Goal: Navigation & Orientation: Find specific page/section

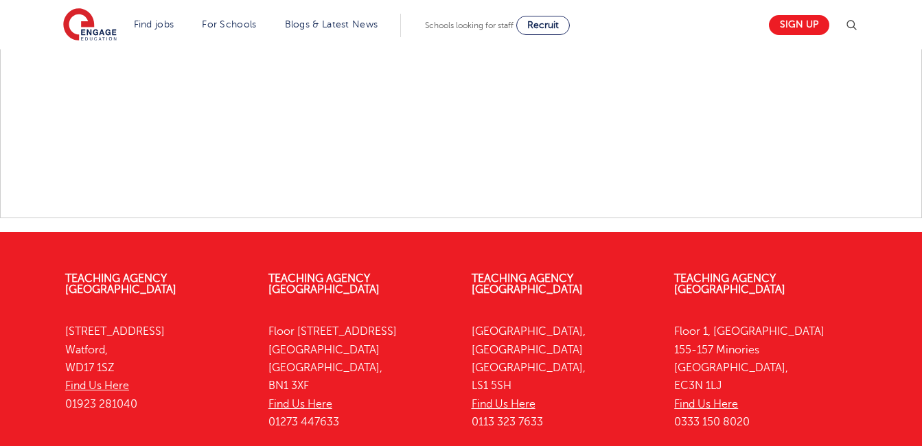
scroll to position [1433, 0]
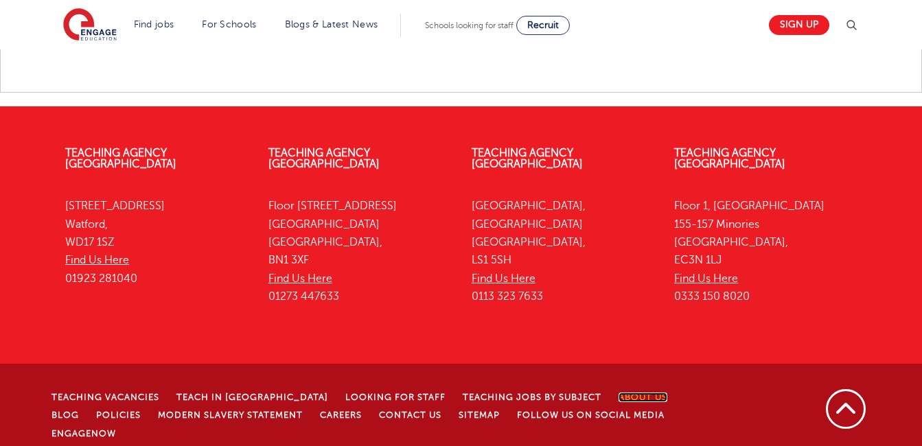
click at [618, 392] on link "About Us" at bounding box center [642, 397] width 49 height 10
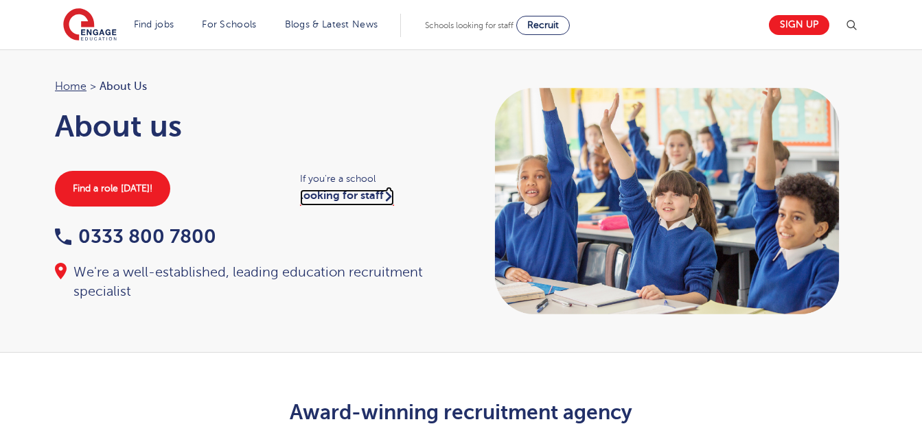
click at [360, 201] on link "looking for staff" at bounding box center [347, 197] width 94 height 16
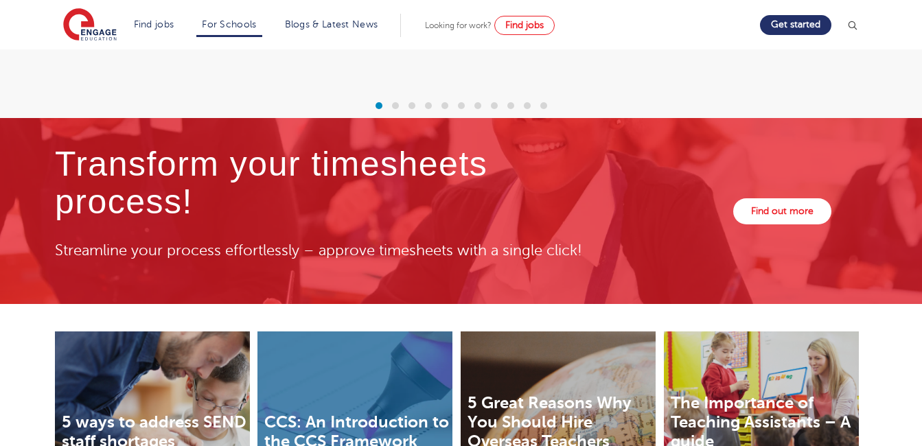
scroll to position [4542, 0]
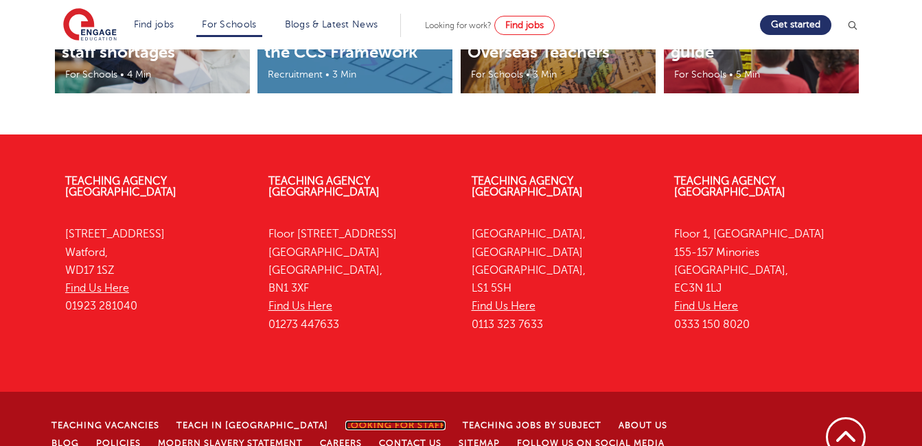
click at [345, 421] on link "Looking for staff" at bounding box center [395, 426] width 100 height 10
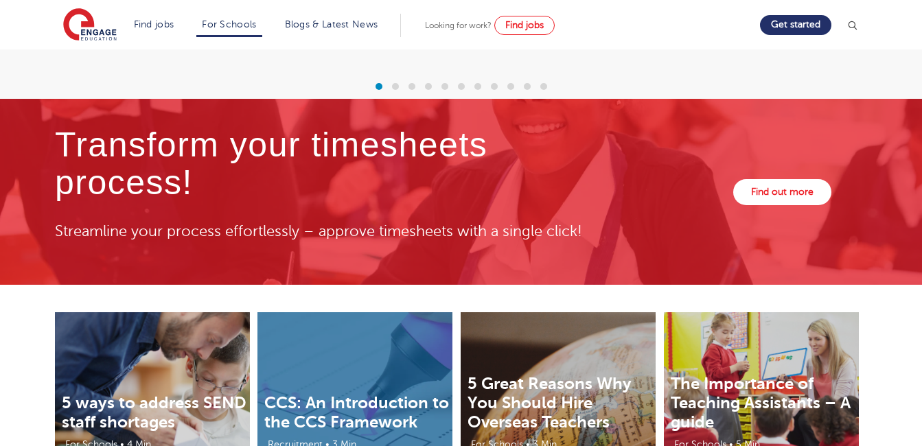
scroll to position [4542, 0]
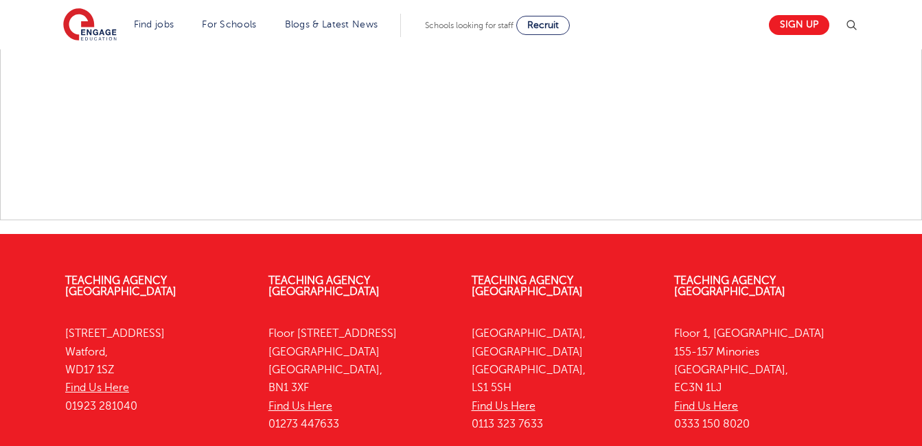
scroll to position [1433, 0]
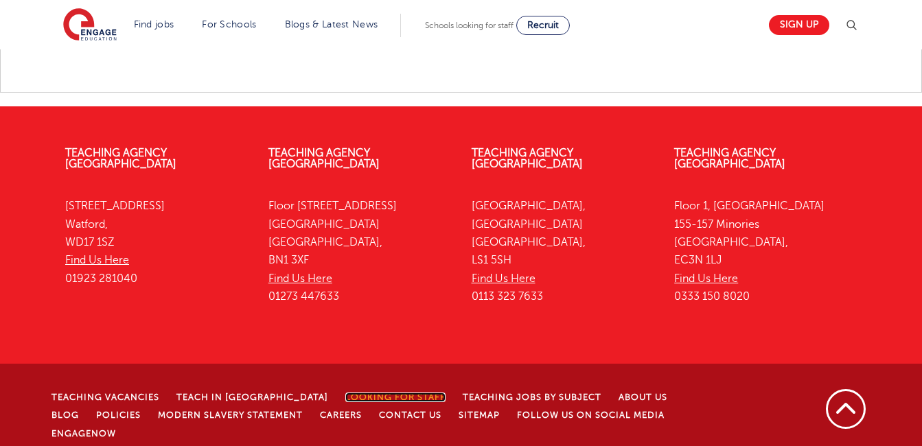
click at [345, 392] on link "Looking for staff" at bounding box center [395, 397] width 100 height 10
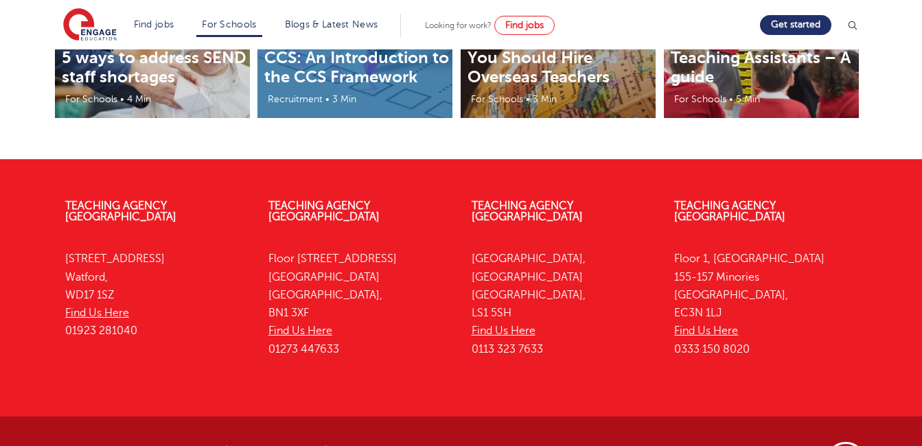
scroll to position [4542, 0]
